Goal: Task Accomplishment & Management: Manage account settings

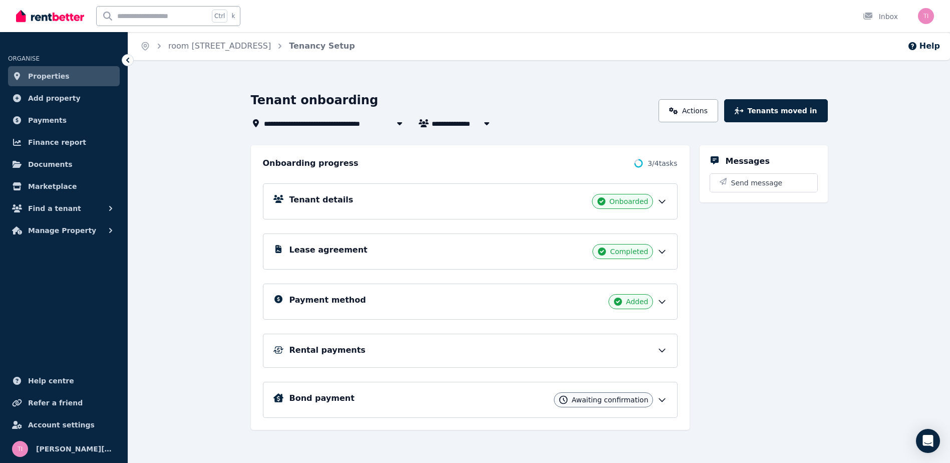
click at [666, 402] on icon at bounding box center [662, 400] width 10 height 10
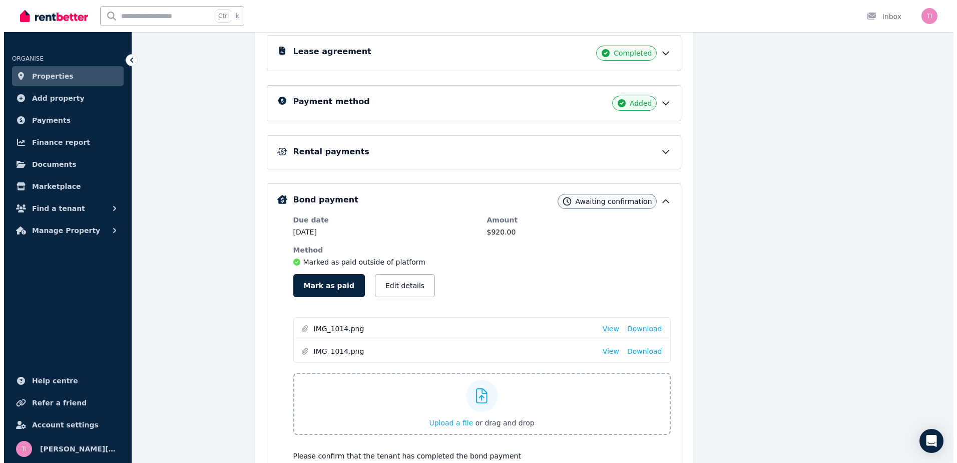
scroll to position [200, 0]
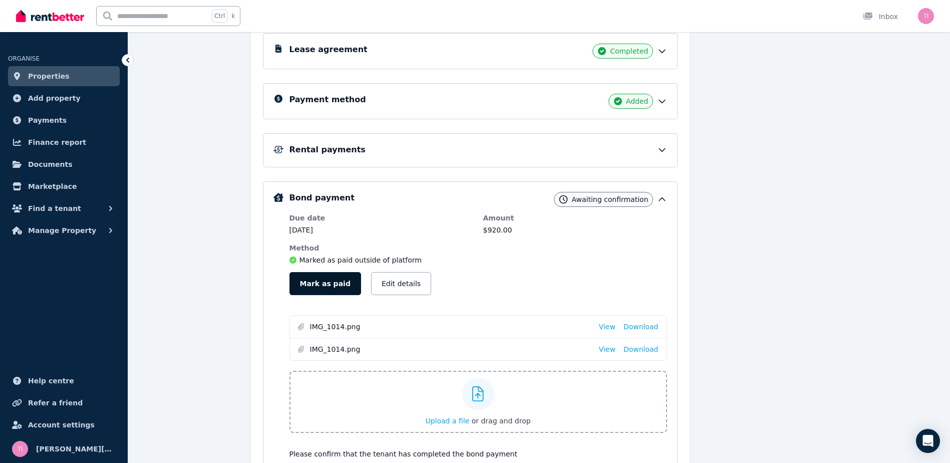
click at [324, 283] on button "Mark as paid" at bounding box center [325, 283] width 72 height 23
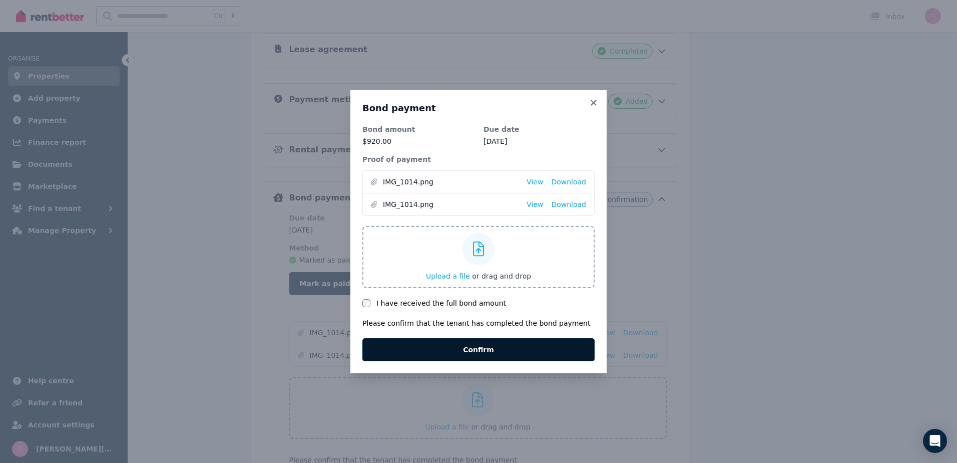
click at [485, 345] on button "Confirm" at bounding box center [479, 349] width 232 height 23
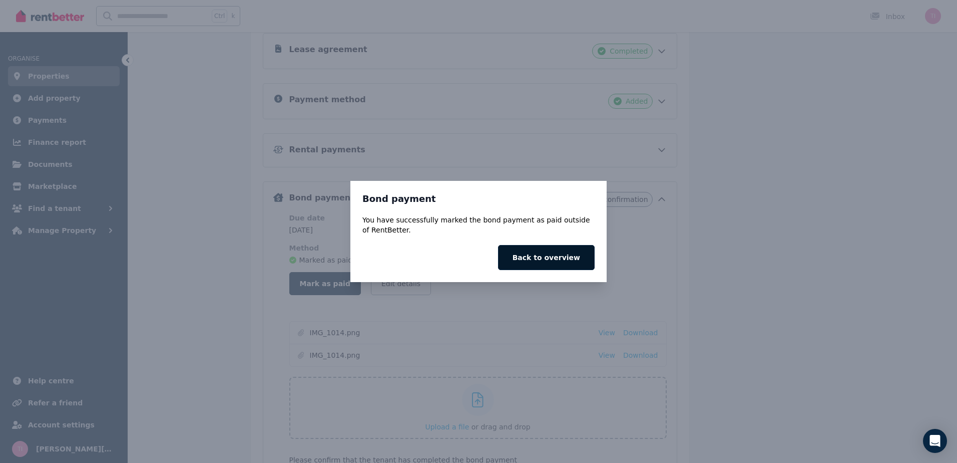
click at [551, 259] on button "Back to overview" at bounding box center [546, 257] width 97 height 25
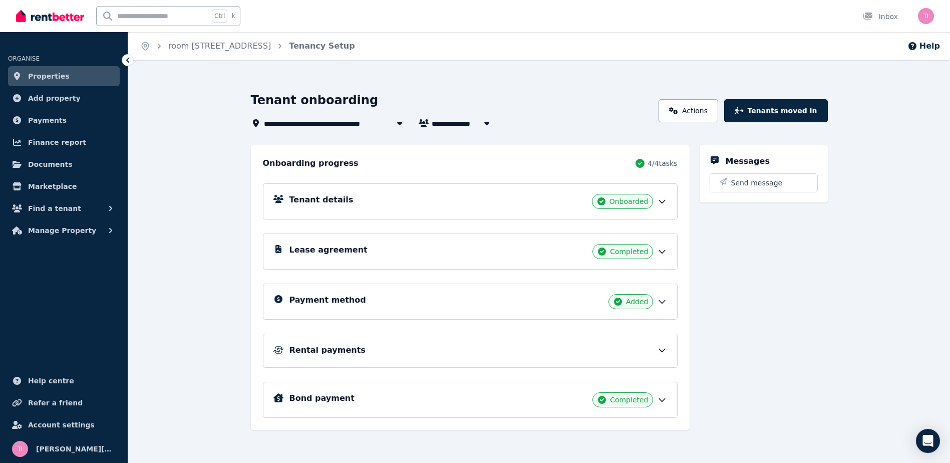
click at [38, 75] on span "Properties" at bounding box center [49, 76] width 42 height 12
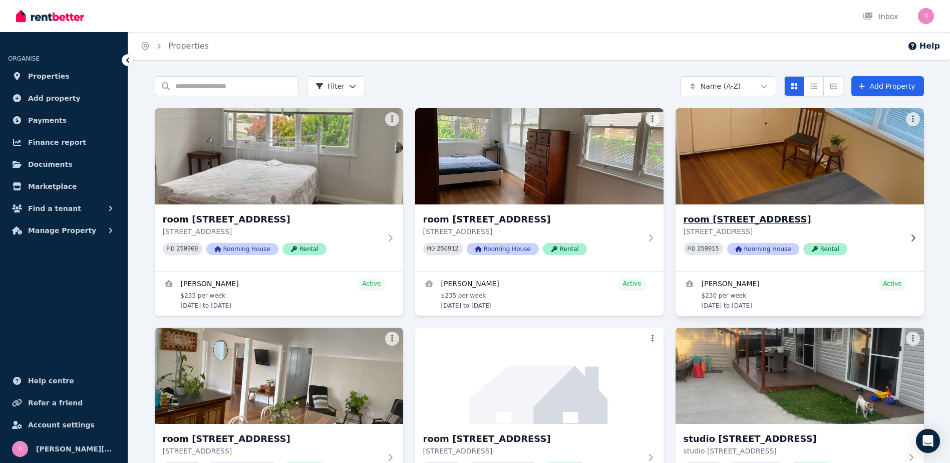
click at [910, 235] on icon at bounding box center [913, 238] width 10 height 8
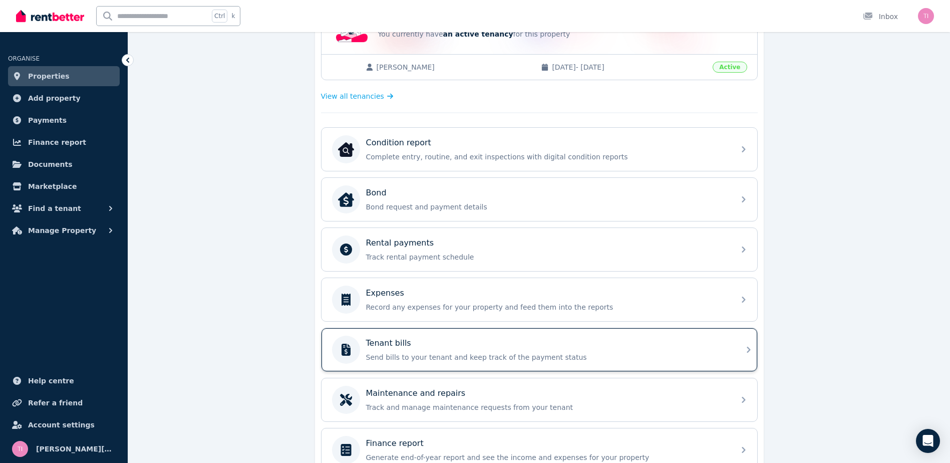
scroll to position [250, 0]
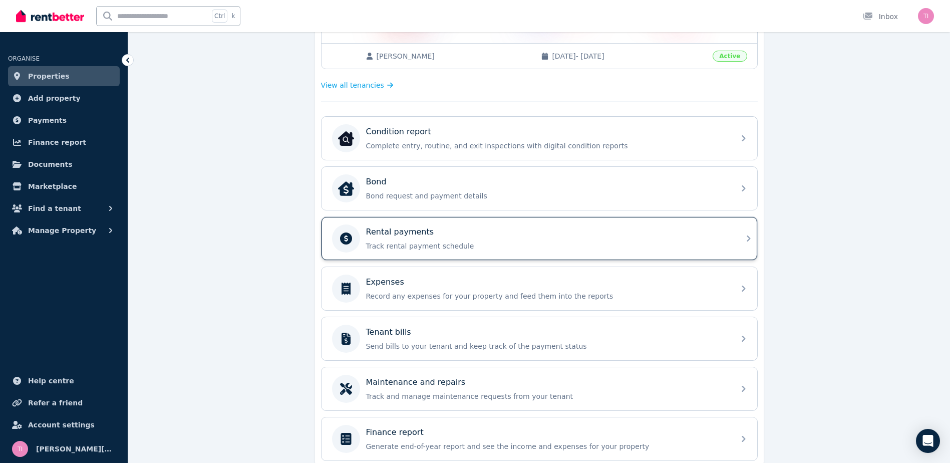
click at [471, 230] on div "Rental payments" at bounding box center [547, 232] width 363 height 12
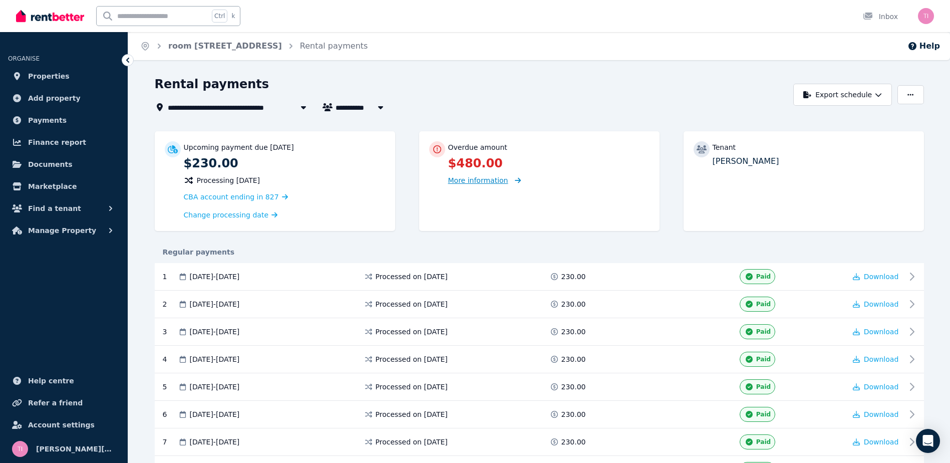
click at [496, 179] on span "More information" at bounding box center [478, 180] width 60 height 8
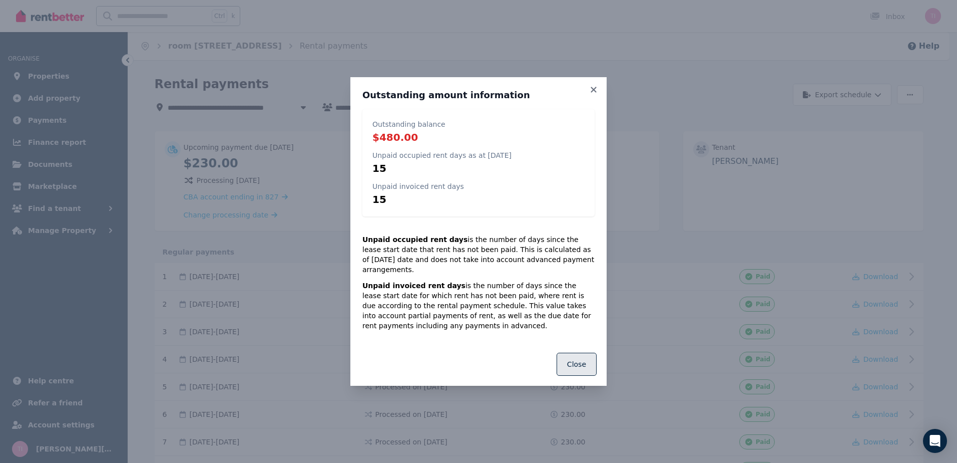
click at [573, 359] on button "Close" at bounding box center [577, 363] width 40 height 23
